Goal: Information Seeking & Learning: Find specific fact

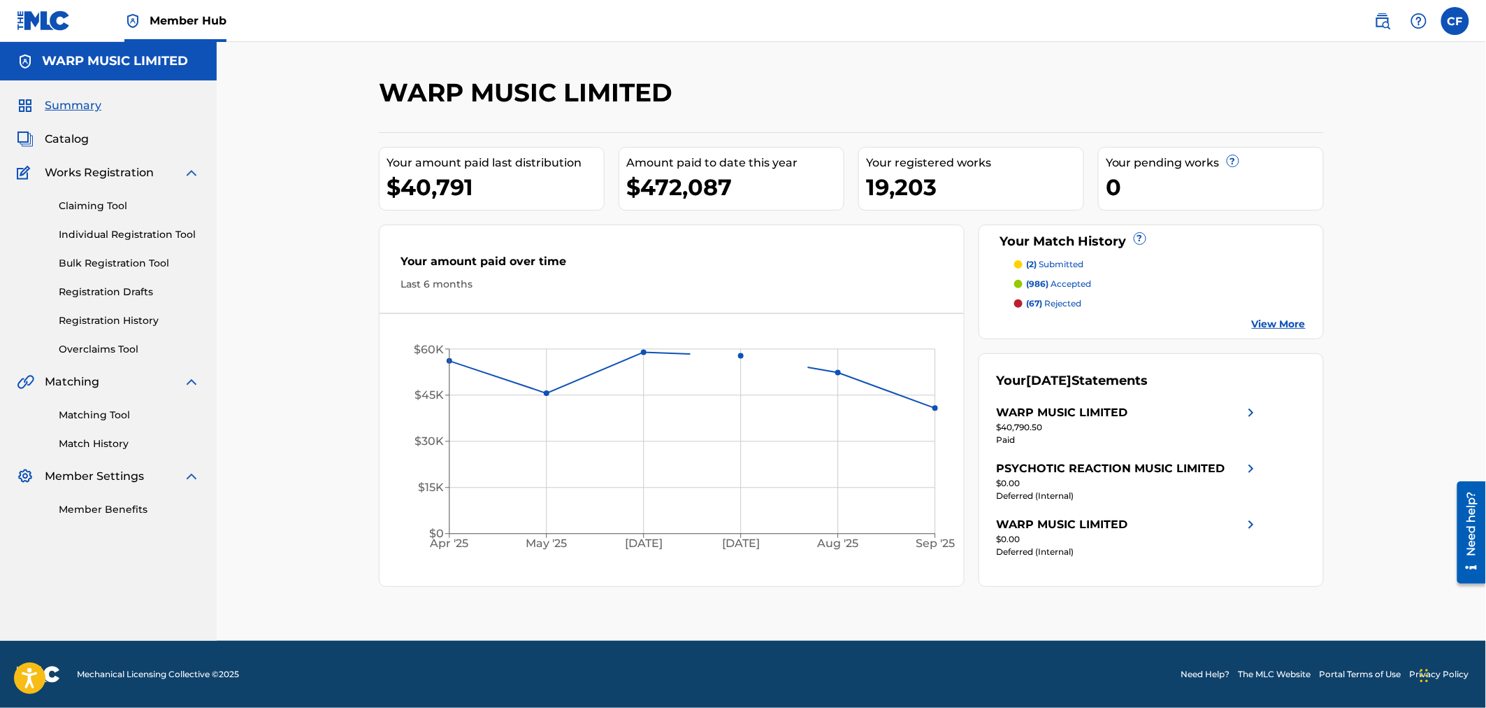
click at [1384, 21] on img at bounding box center [1383, 21] width 17 height 17
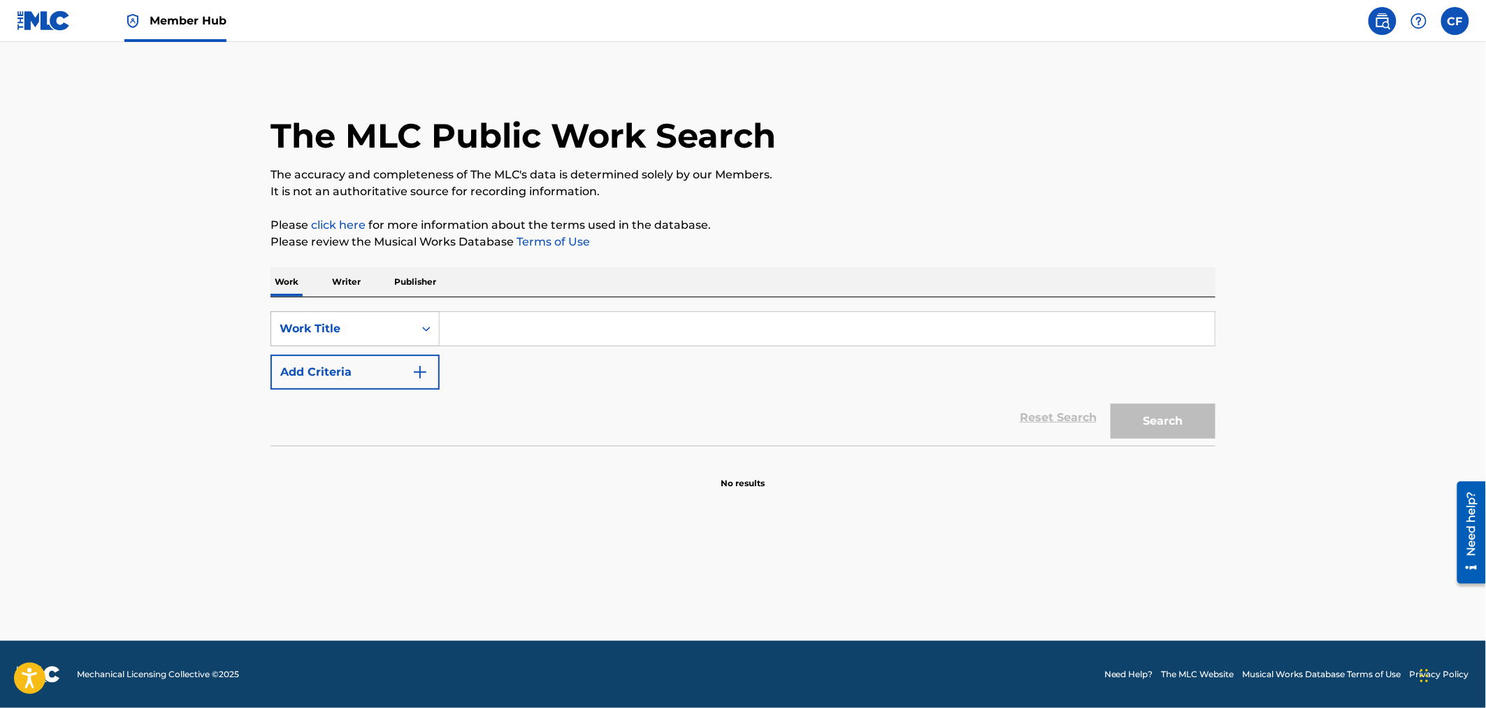
click at [394, 315] on div "Work Title" at bounding box center [355, 328] width 169 height 35
click at [373, 366] on div "MLC Song Code" at bounding box center [355, 363] width 168 height 35
drag, startPoint x: 501, startPoint y: 330, endPoint x: 509, endPoint y: 329, distance: 7.7
click at [501, 330] on input "Search Form" at bounding box center [827, 329] width 775 height 34
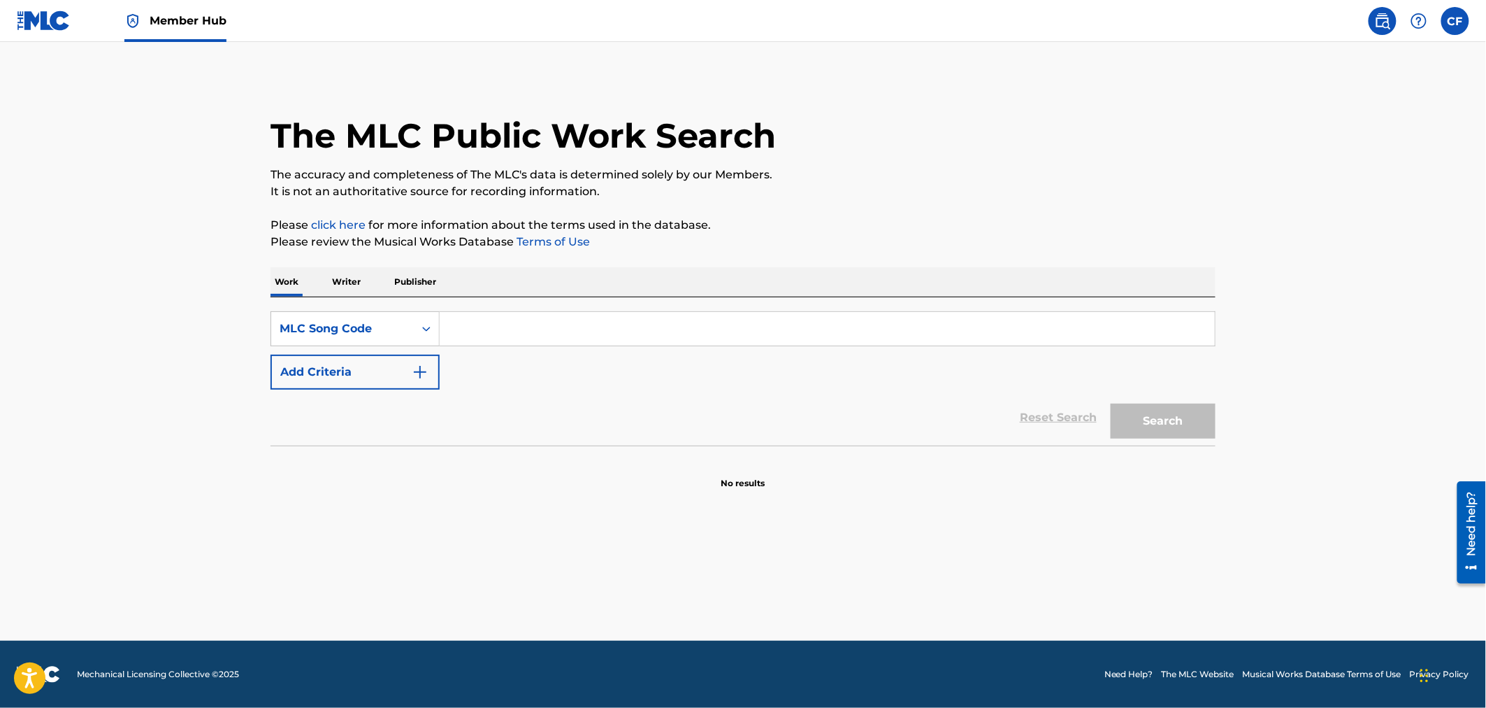
paste input "HV8OP6"
type input "HV8OP6"
click at [1155, 409] on button "Search" at bounding box center [1163, 420] width 105 height 35
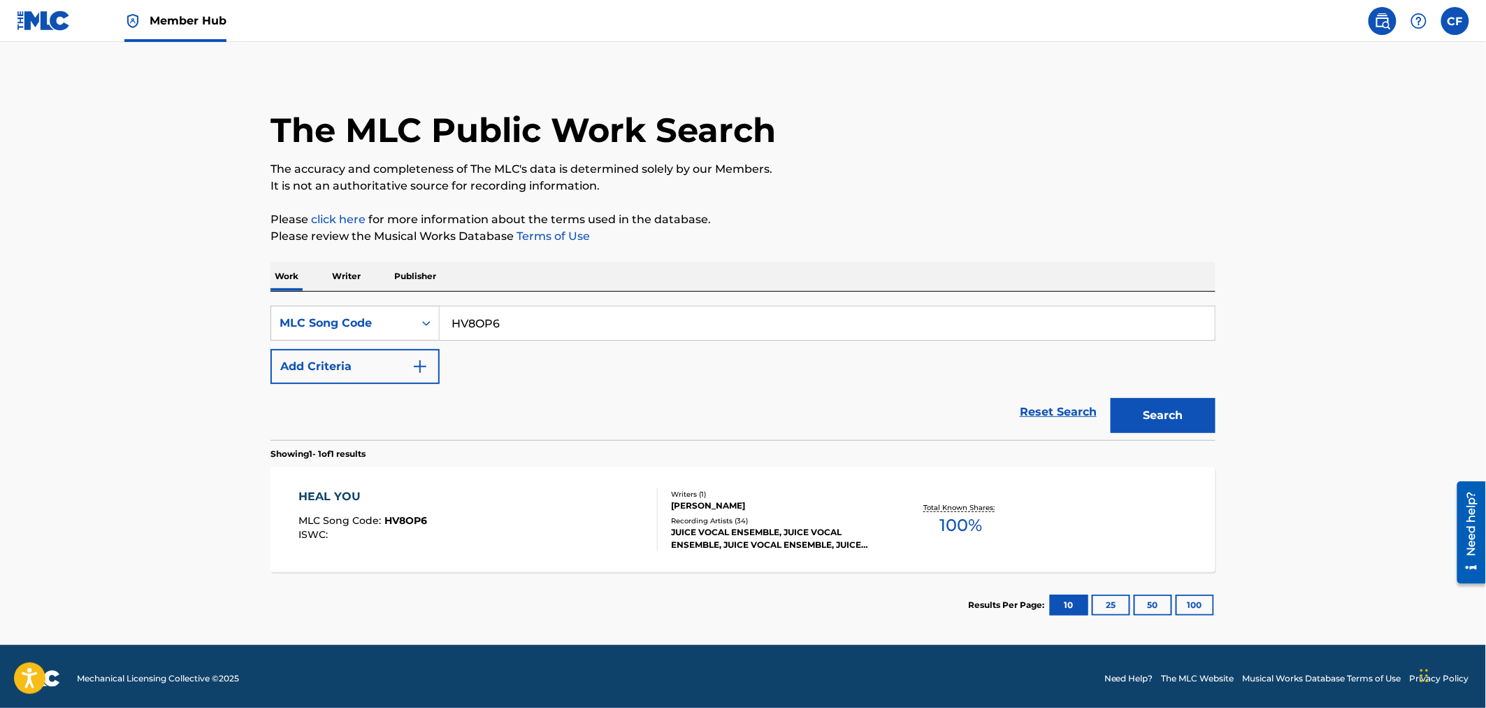
scroll to position [10, 0]
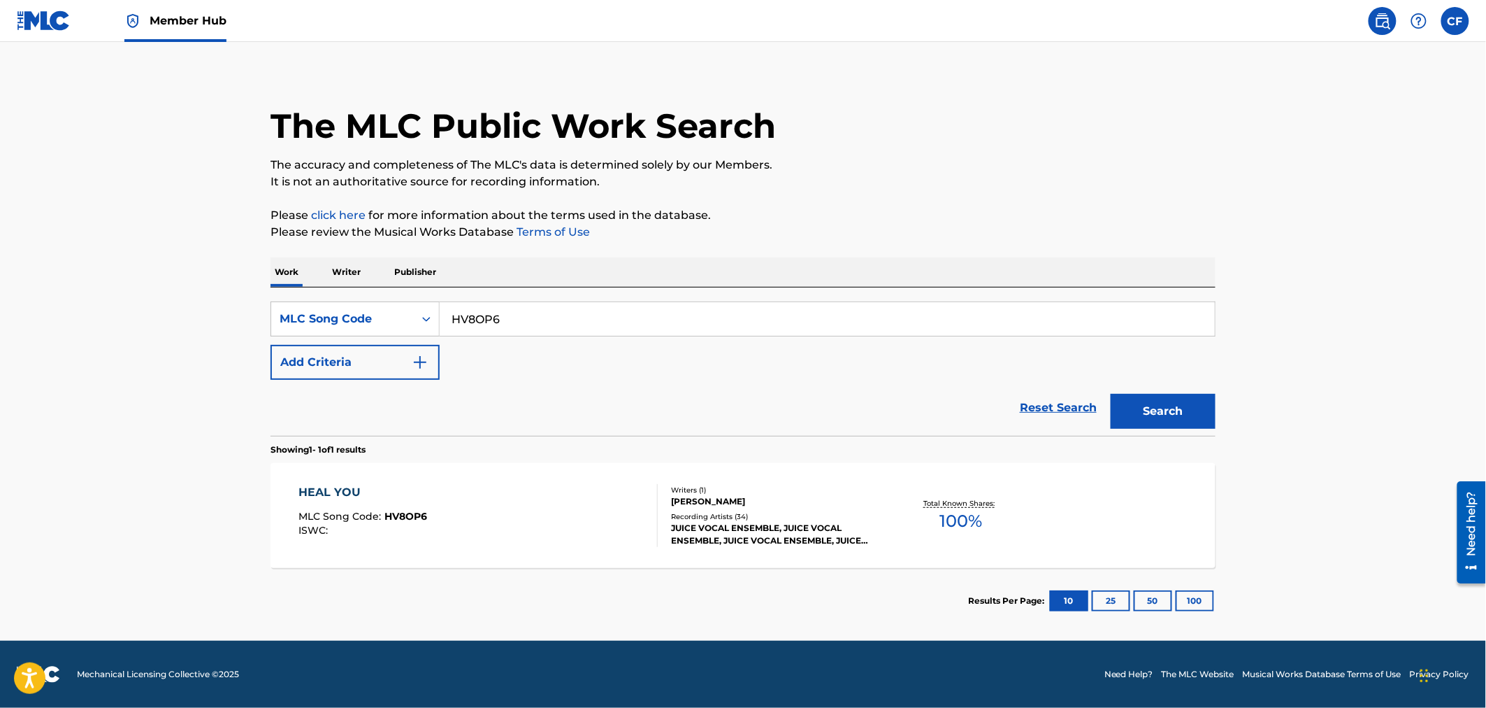
click at [542, 505] on div "HEAL YOU MLC Song Code : HV8OP6 ISWC :" at bounding box center [478, 515] width 359 height 63
